Goal: Task Accomplishment & Management: Use online tool/utility

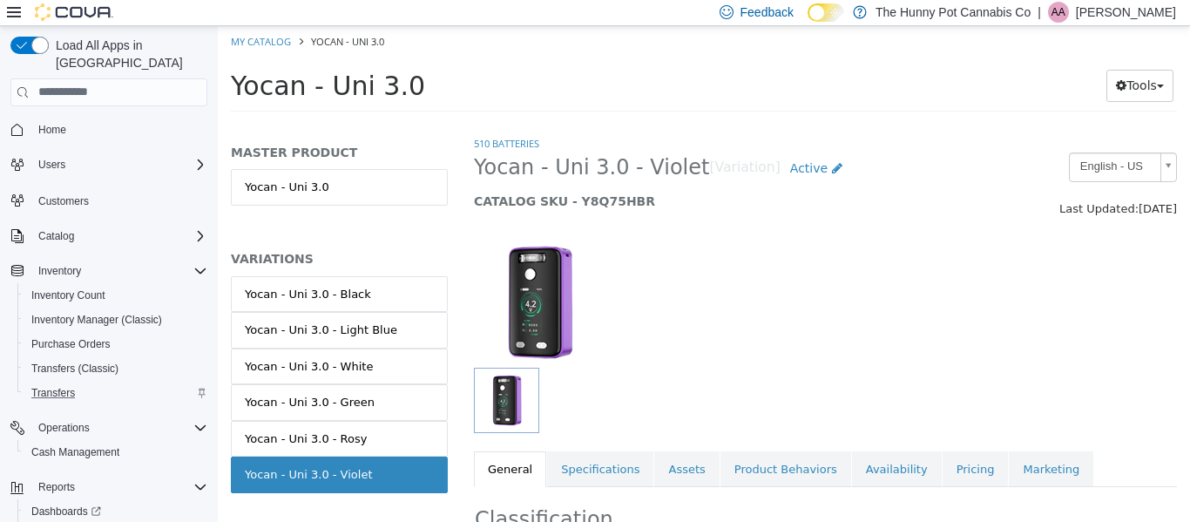
scroll to position [55, 0]
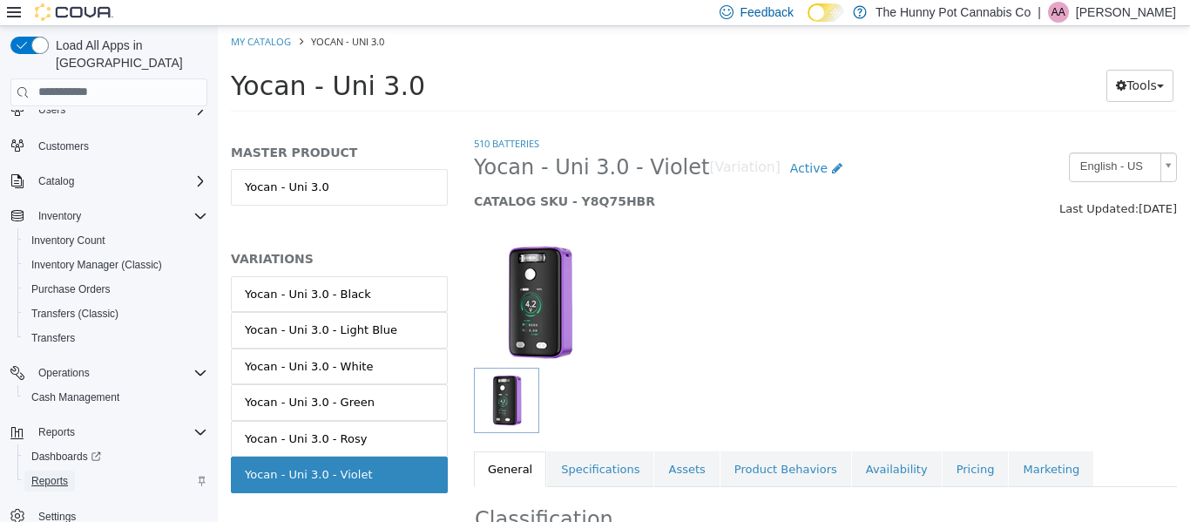
click at [61, 474] on span "Reports" at bounding box center [49, 481] width 37 height 14
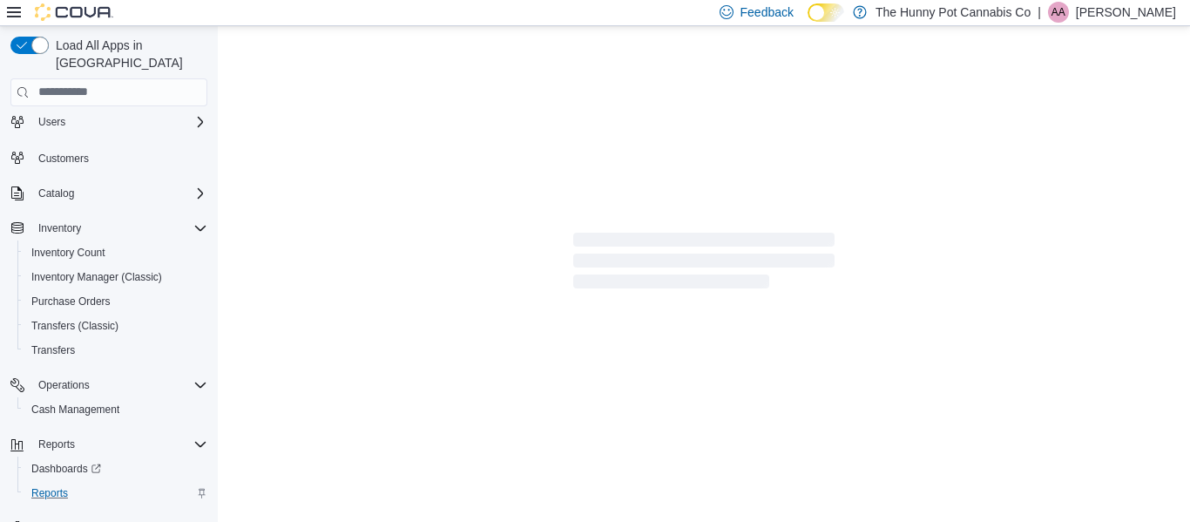
scroll to position [55, 0]
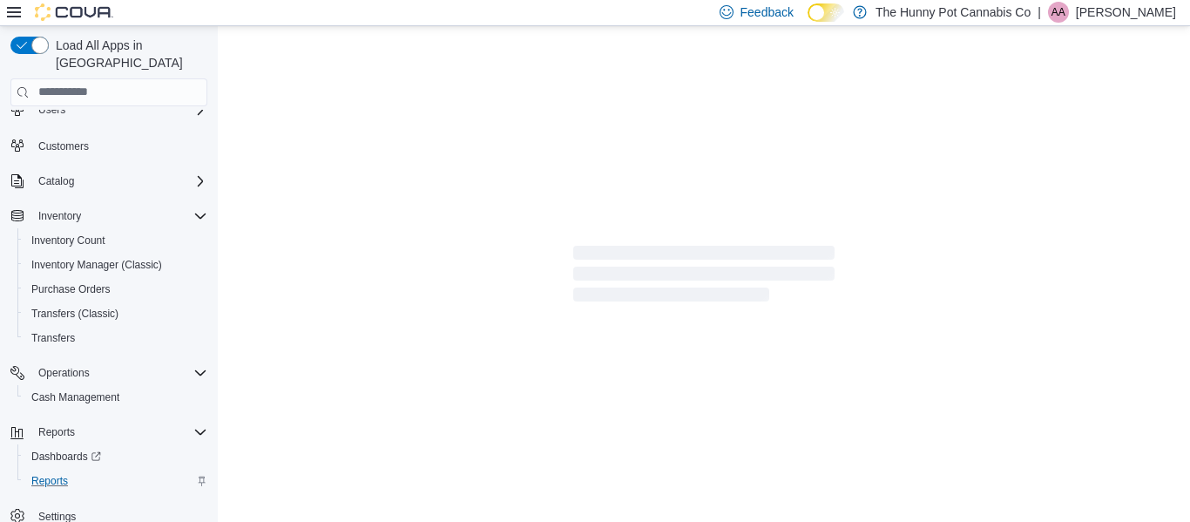
click at [772, 320] on div at bounding box center [704, 276] width 972 height 501
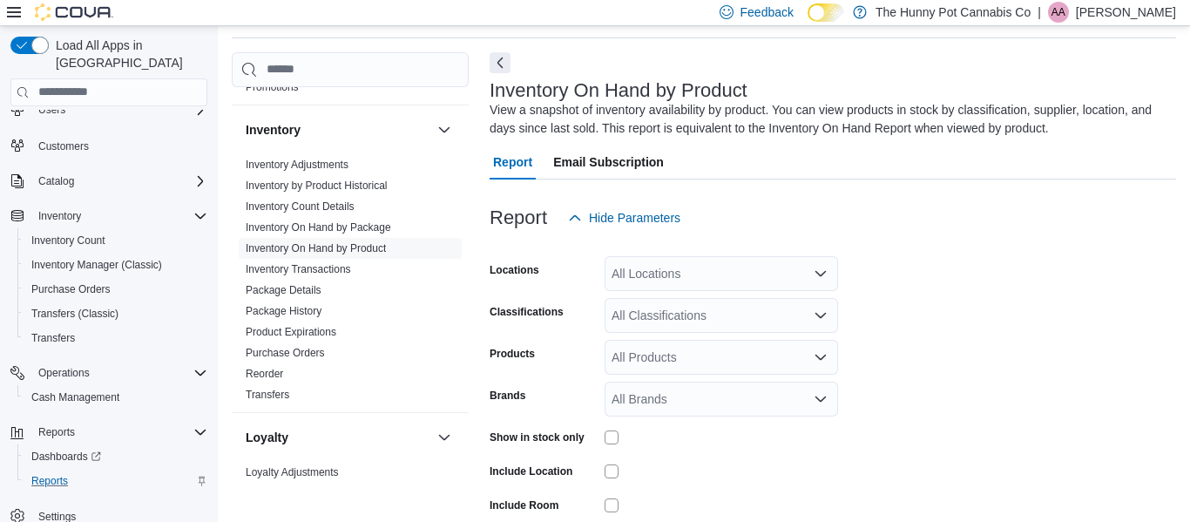
scroll to position [181, 0]
click at [794, 283] on div "All Locations" at bounding box center [720, 273] width 233 height 35
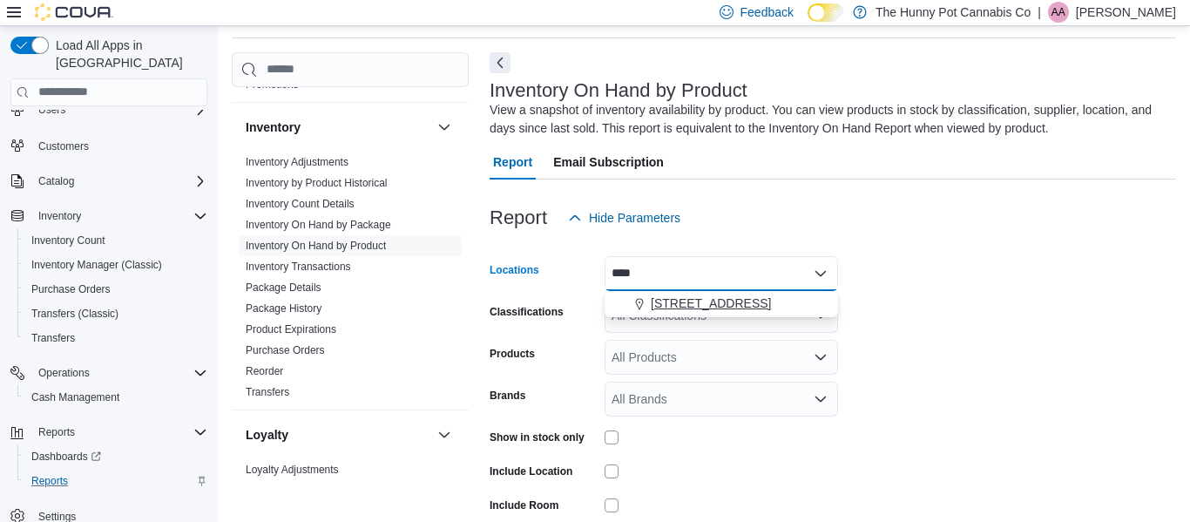
type input "****"
click at [742, 307] on span "[STREET_ADDRESS]" at bounding box center [711, 302] width 120 height 17
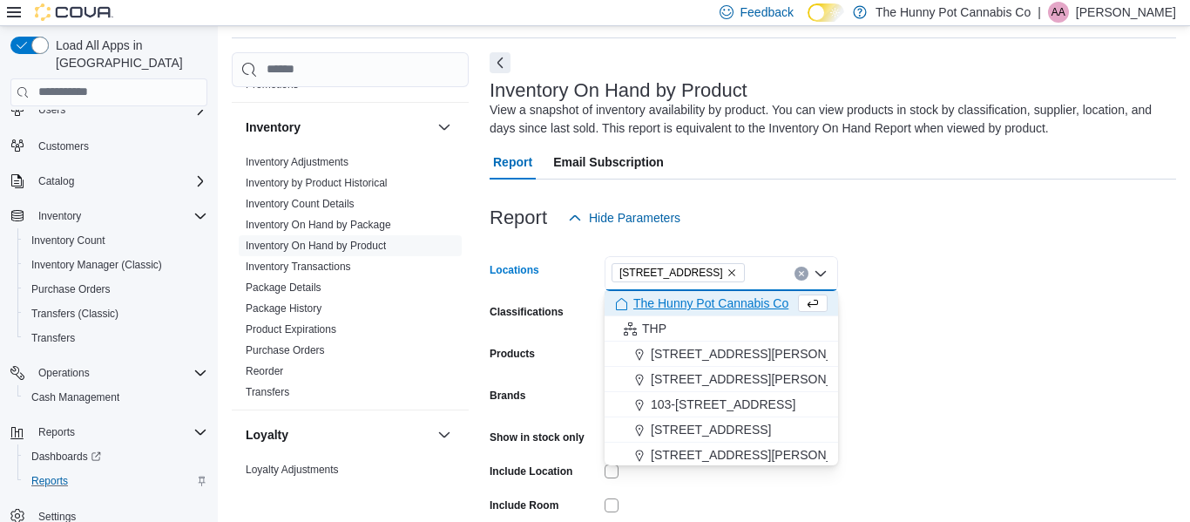
click at [742, 307] on span "The Hunny Pot Cannabis Co" at bounding box center [710, 302] width 155 height 17
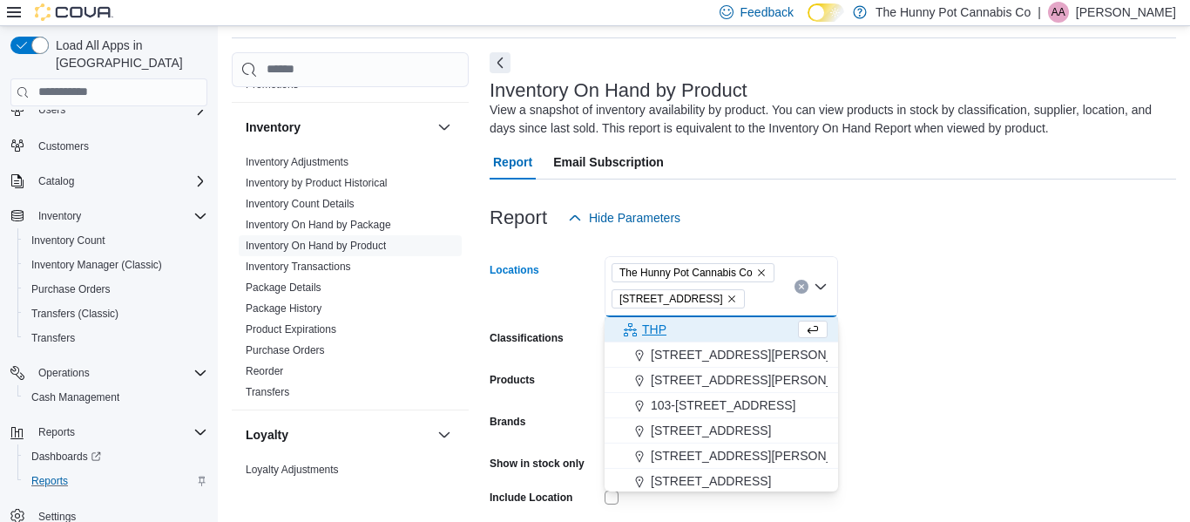
click at [1090, 206] on div "Report Hide Parameters" at bounding box center [832, 217] width 686 height 35
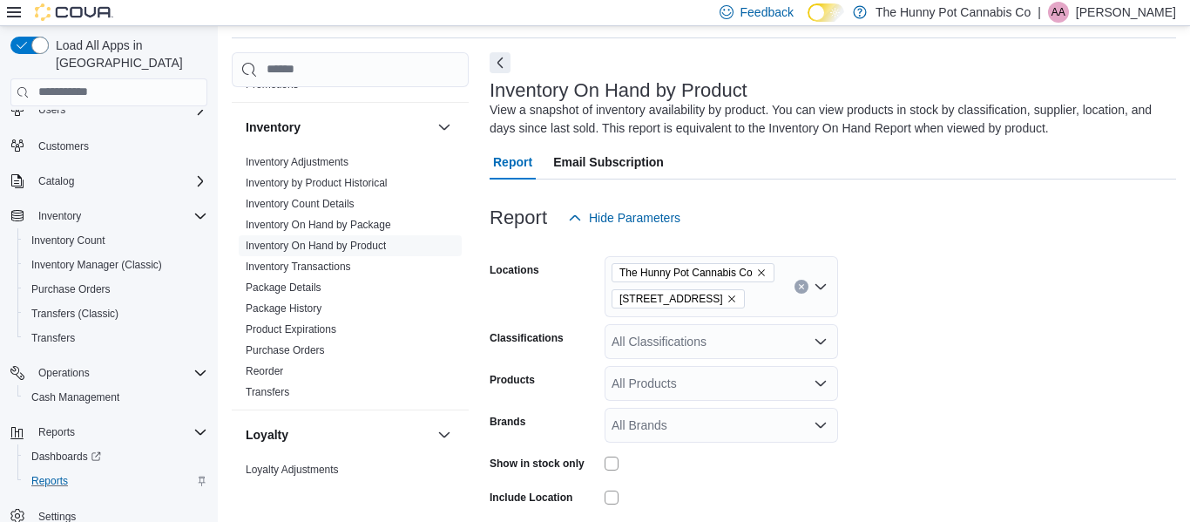
click at [763, 278] on span "The Hunny Pot Cannabis Co" at bounding box center [692, 272] width 147 height 17
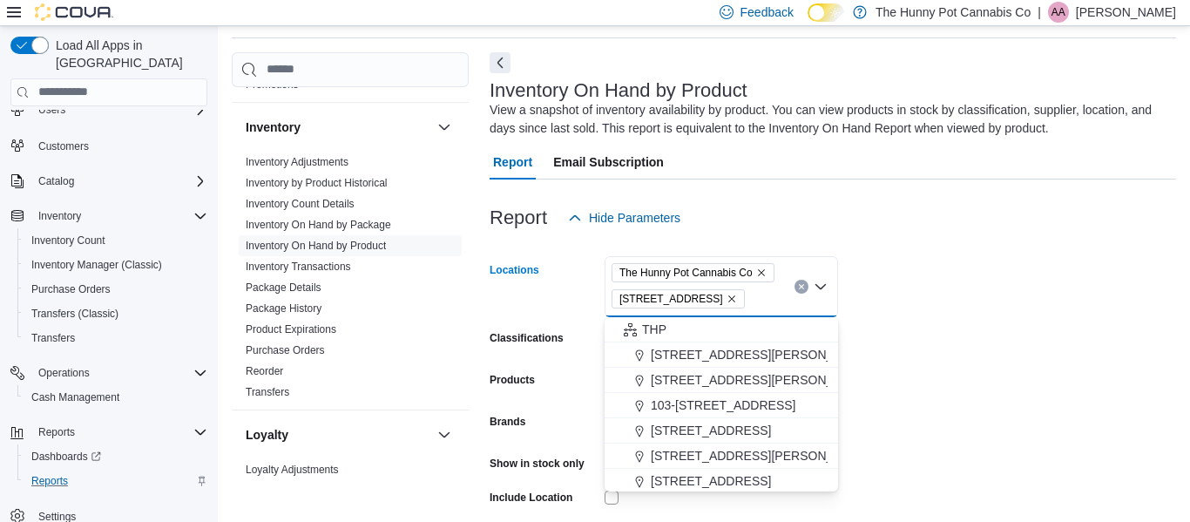
click at [764, 272] on icon "Remove The Hunny Pot Cannabis Co from selection in this group" at bounding box center [761, 272] width 7 height 7
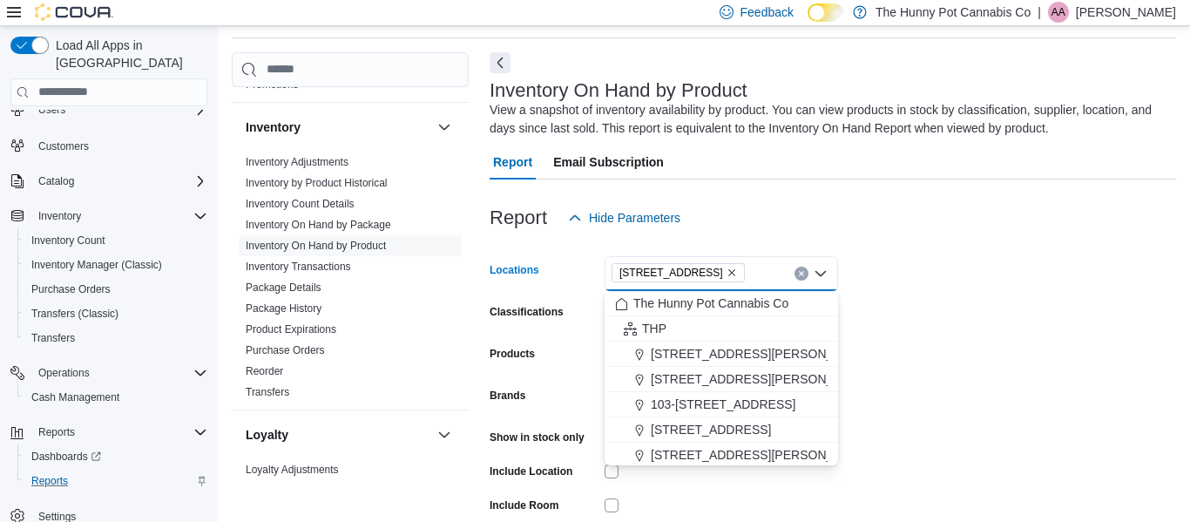
click at [937, 244] on div at bounding box center [832, 245] width 686 height 21
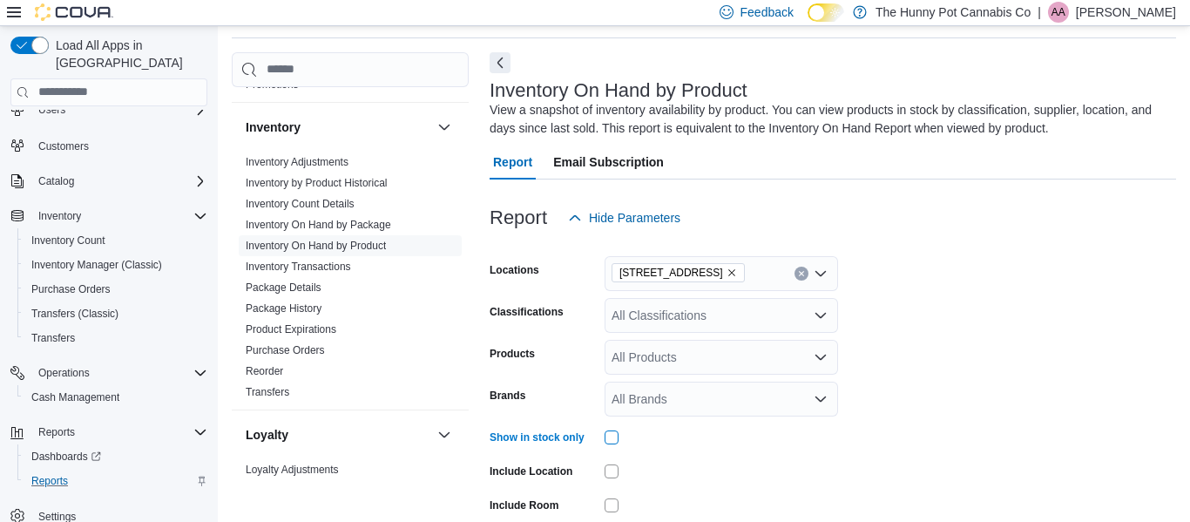
scroll to position [172, 0]
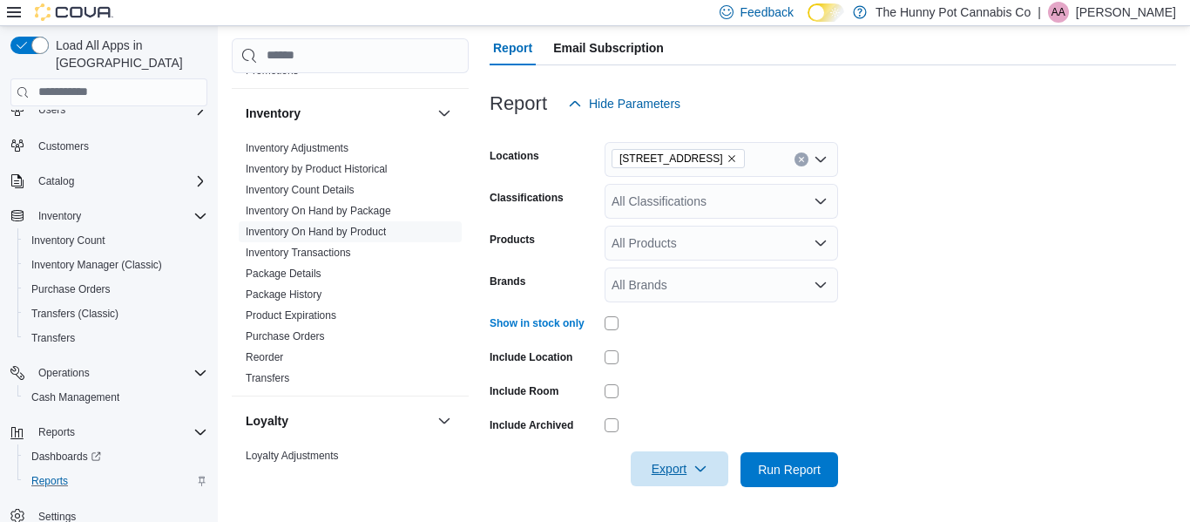
click at [706, 479] on span "Export" at bounding box center [679, 468] width 77 height 35
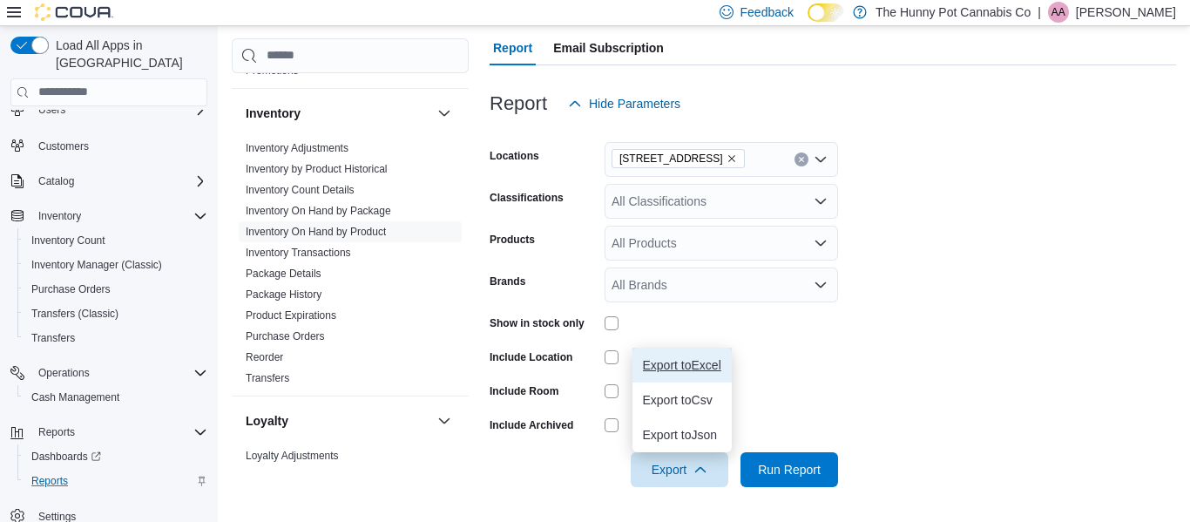
click at [685, 375] on button "Export to Excel" at bounding box center [681, 364] width 99 height 35
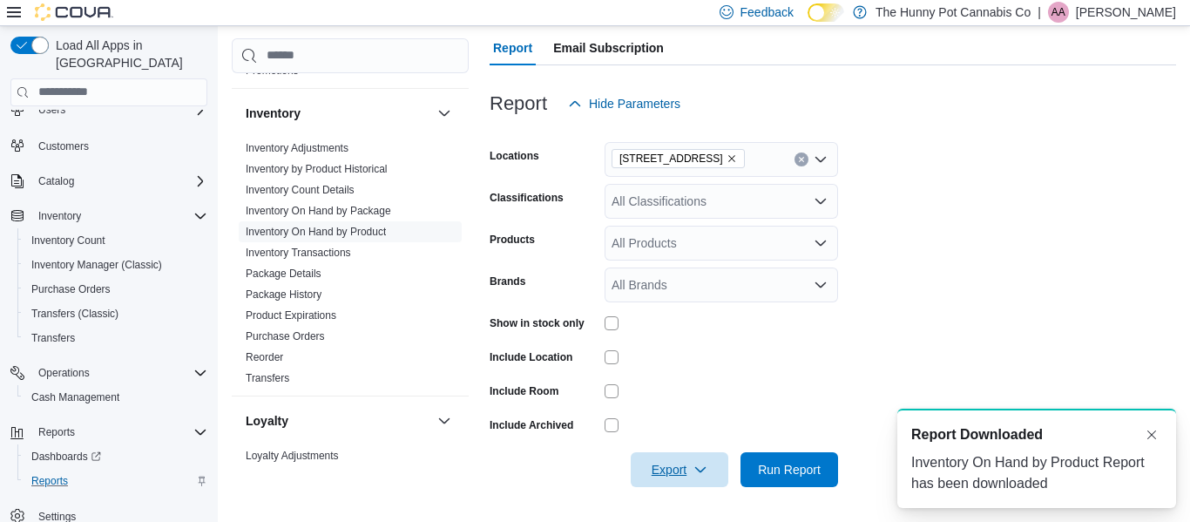
scroll to position [0, 0]
